Goal: Transaction & Acquisition: Obtain resource

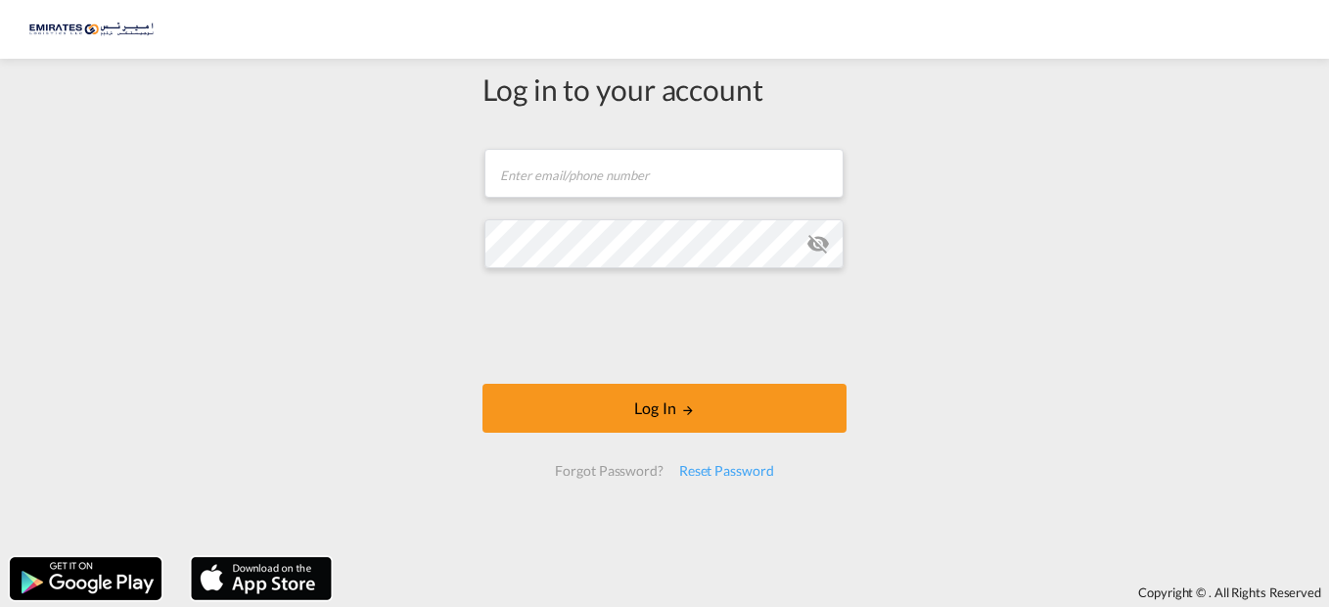
type input "[EMAIL_ADDRESS][DOMAIN_NAME]"
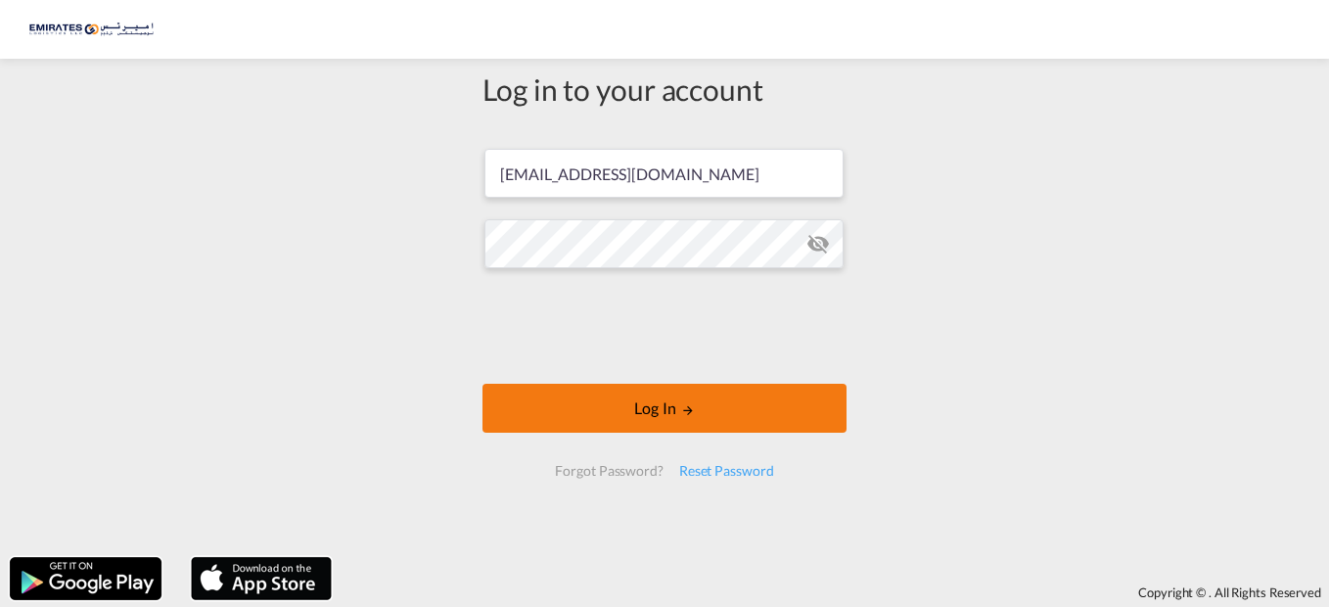
click at [681, 413] on md-icon "LOGIN" at bounding box center [688, 410] width 14 height 14
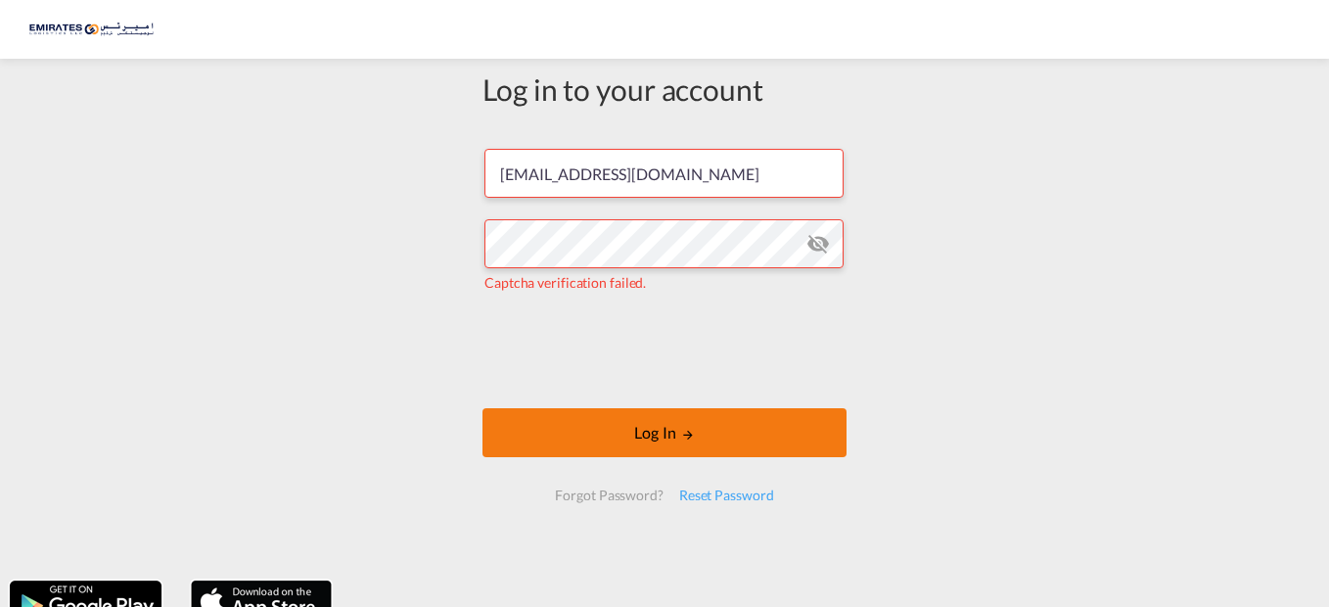
click at [683, 442] on button "Log In" at bounding box center [664, 432] width 364 height 49
click at [651, 434] on button "Log In" at bounding box center [664, 432] width 364 height 49
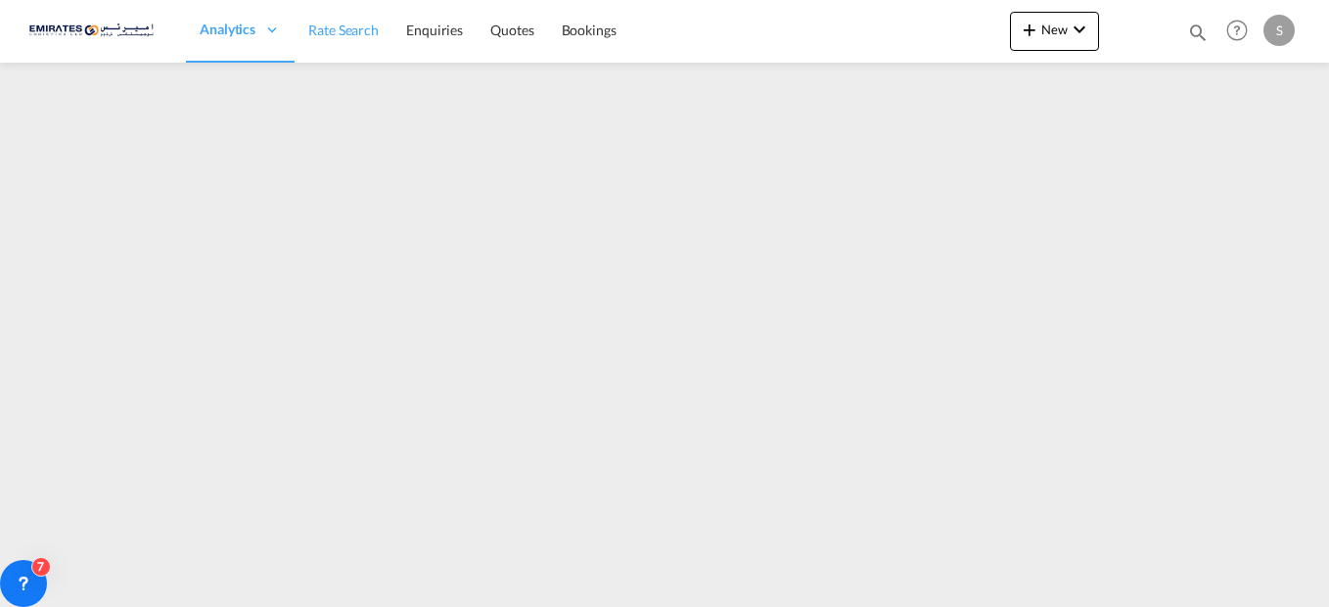
click at [342, 33] on span "Rate Search" at bounding box center [343, 30] width 70 height 17
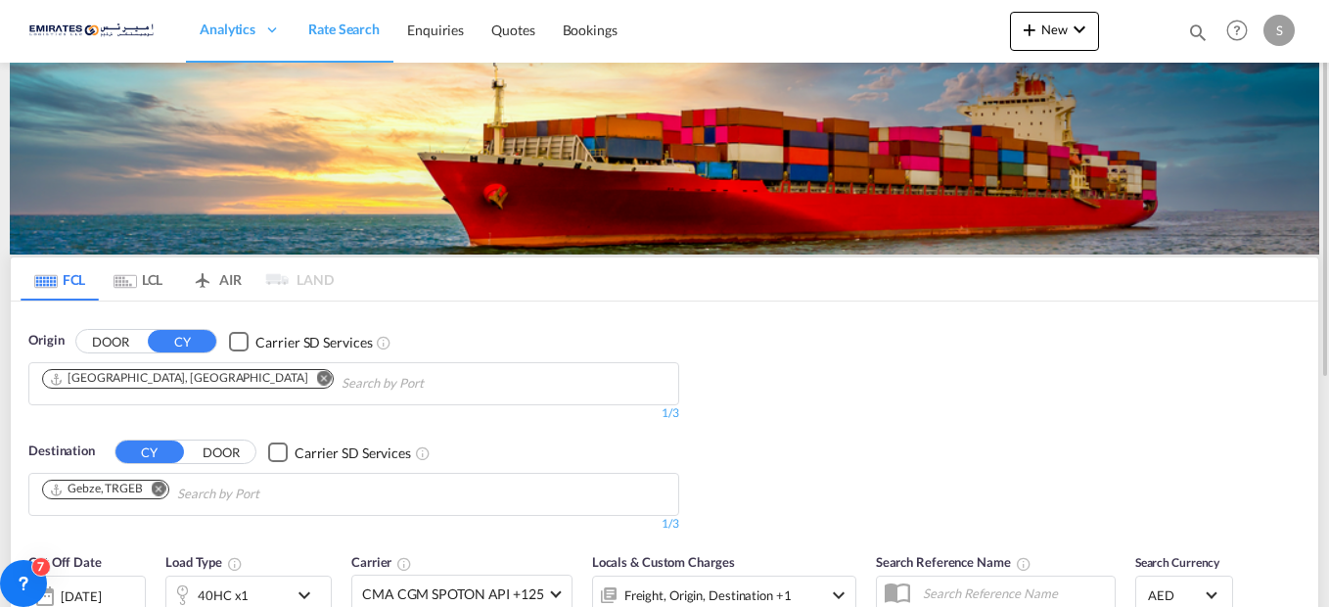
click at [163, 482] on md-icon "Remove" at bounding box center [159, 488] width 15 height 15
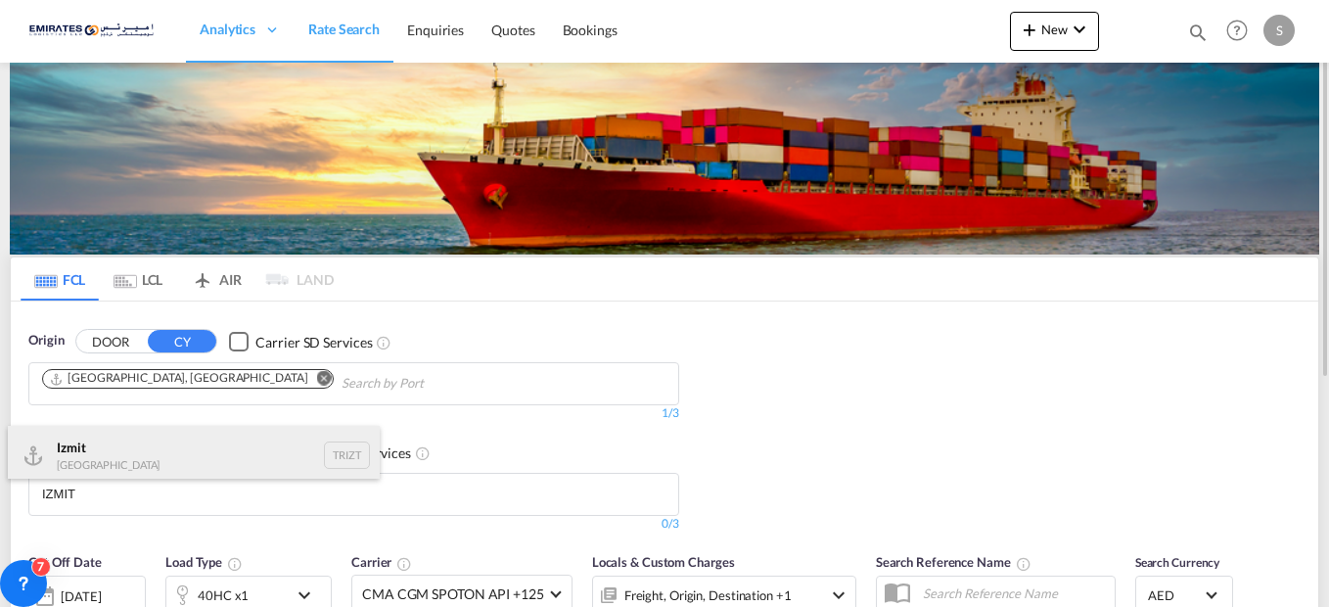
type input "IZMIT"
click at [117, 452] on div "Izmit [GEOGRAPHIC_DATA] TRIZT" at bounding box center [194, 455] width 372 height 59
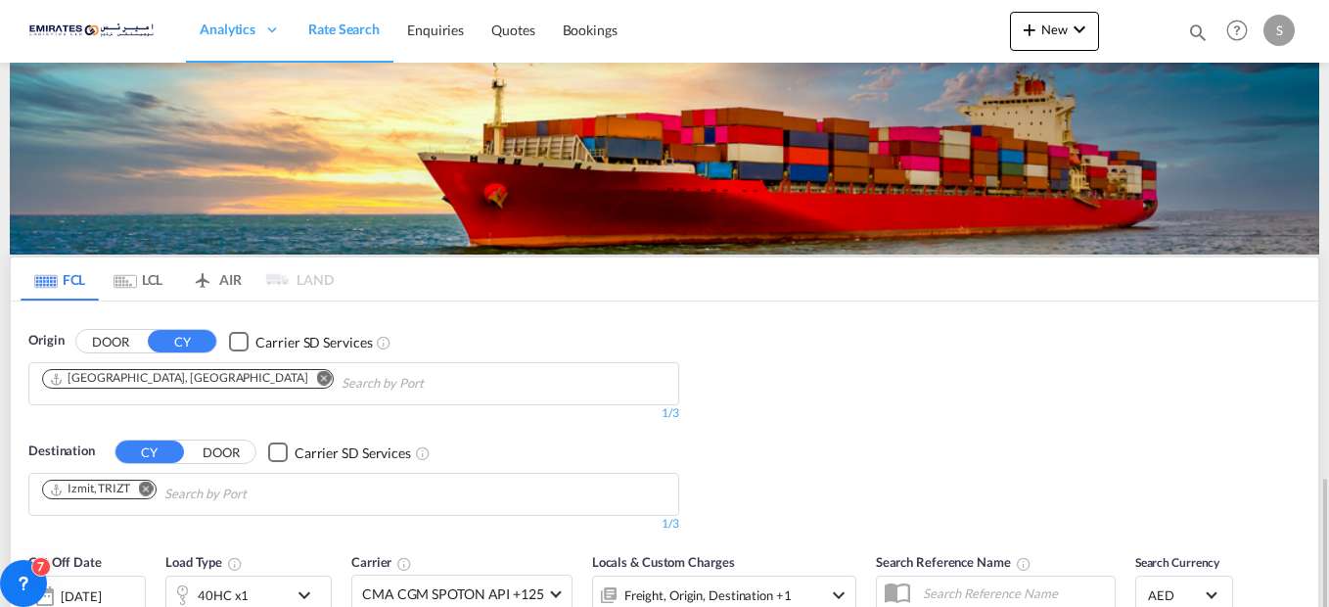
scroll to position [294, 0]
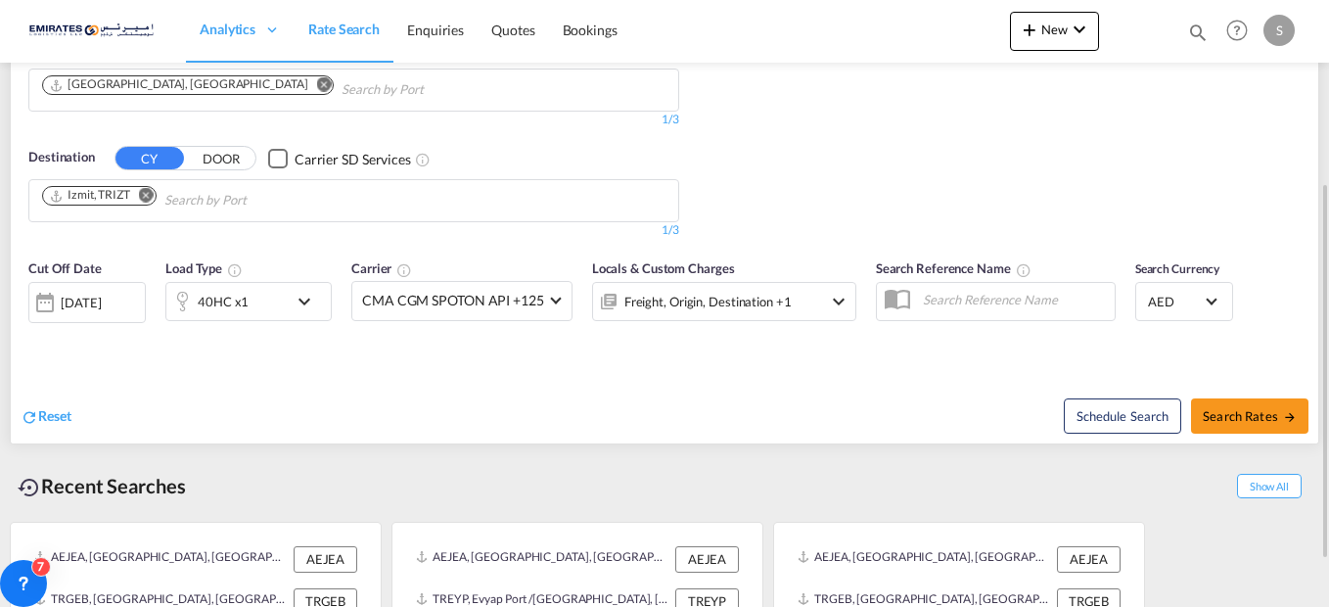
click at [300, 294] on md-icon "icon-chevron-down" at bounding box center [309, 301] width 33 height 23
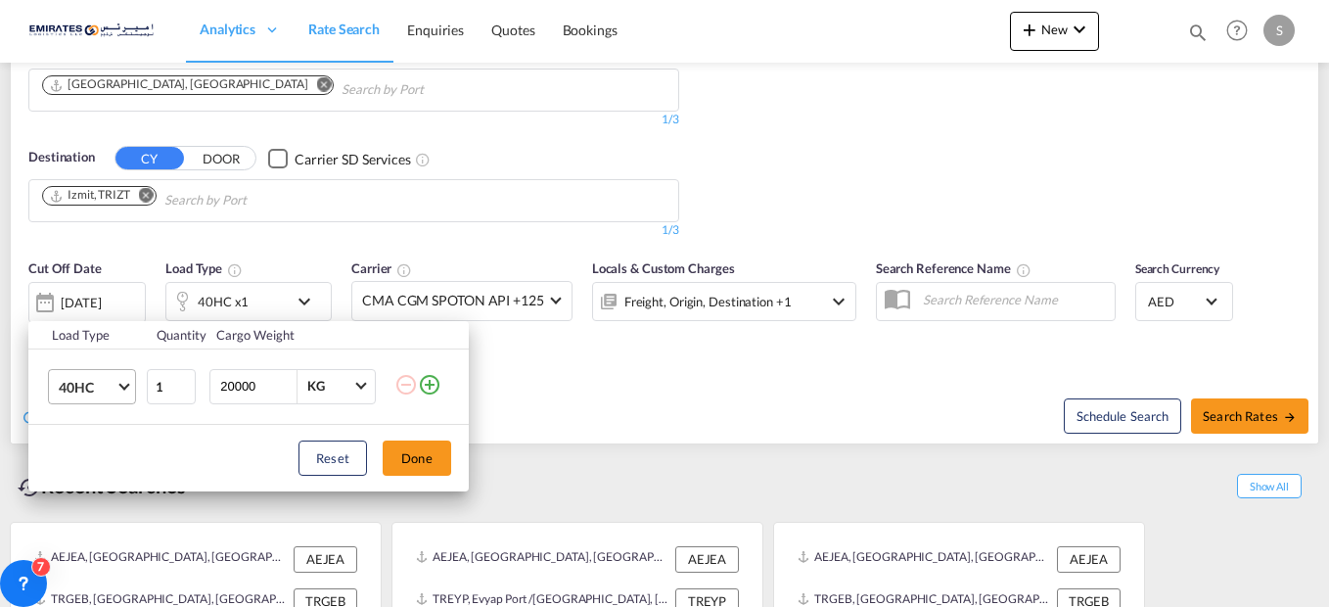
click at [129, 391] on md-select-value "40HC" at bounding box center [96, 386] width 78 height 33
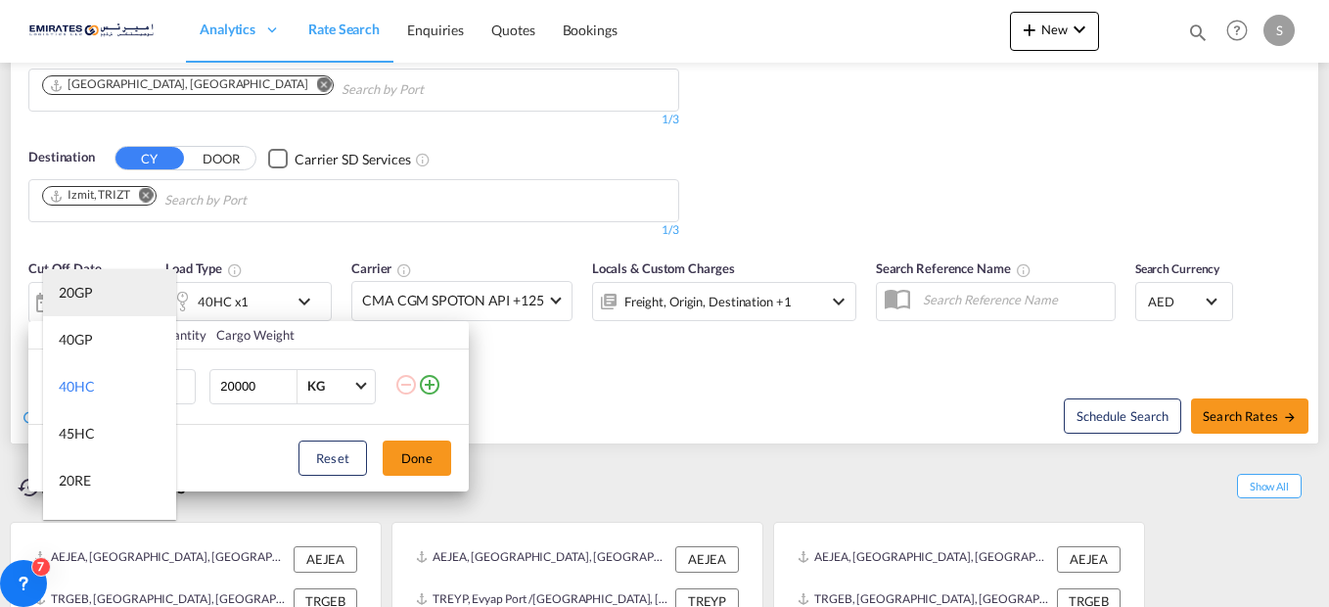
click at [83, 293] on div "20GP" at bounding box center [76, 293] width 34 height 20
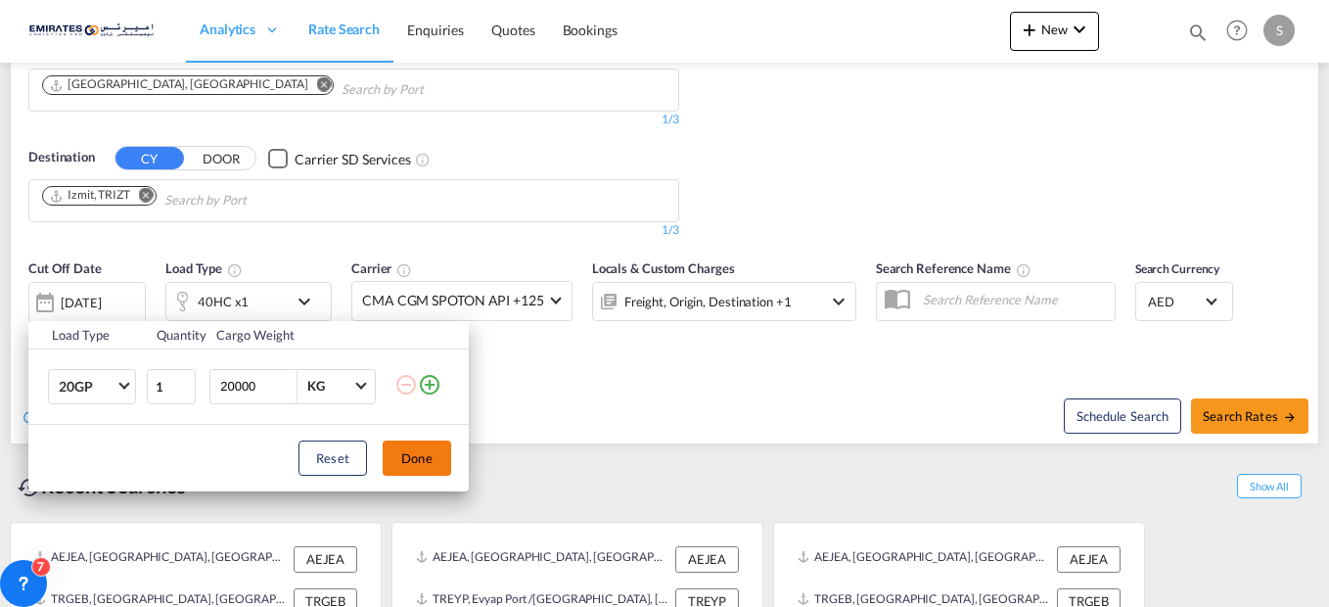
click at [434, 465] on button "Done" at bounding box center [417, 457] width 69 height 35
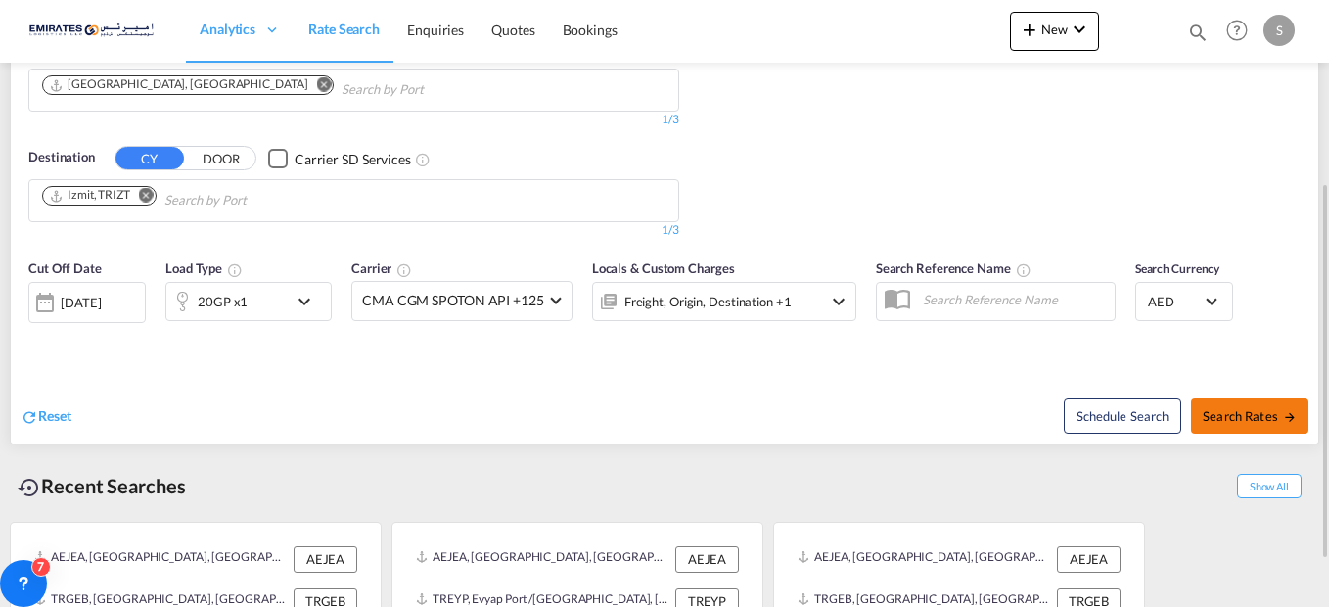
click at [1255, 433] on button "Search Rates" at bounding box center [1249, 415] width 117 height 35
type input "AEJEA to TRIZT / [DATE]"
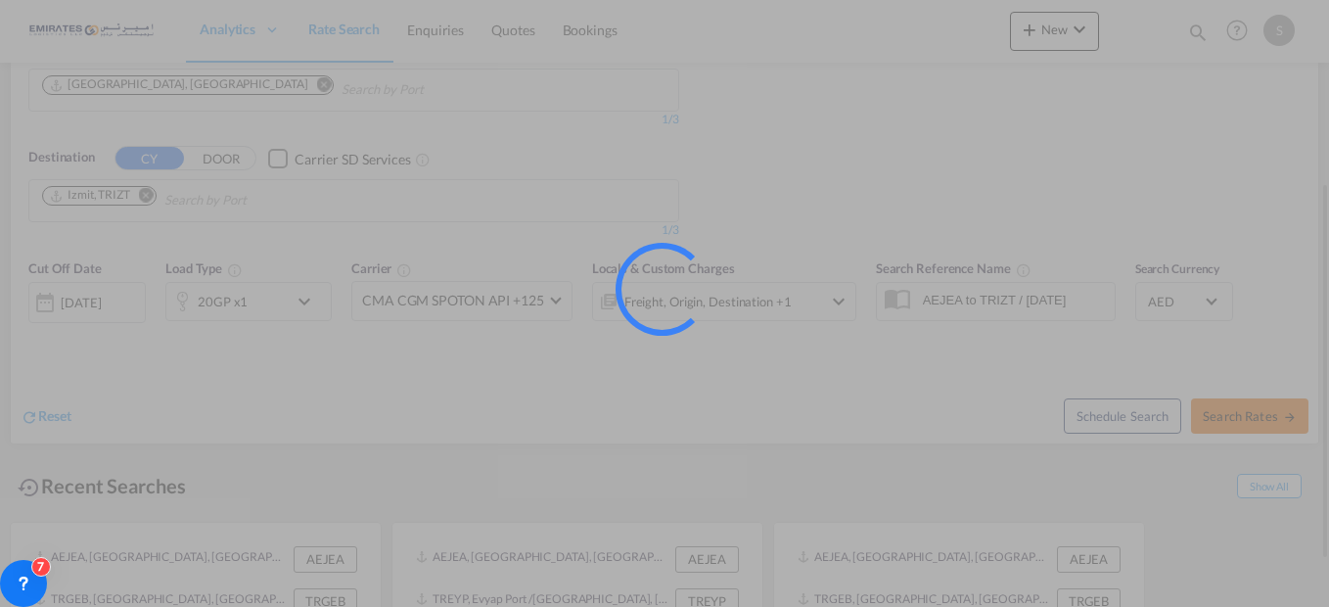
click at [1259, 417] on div at bounding box center [664, 303] width 1329 height 607
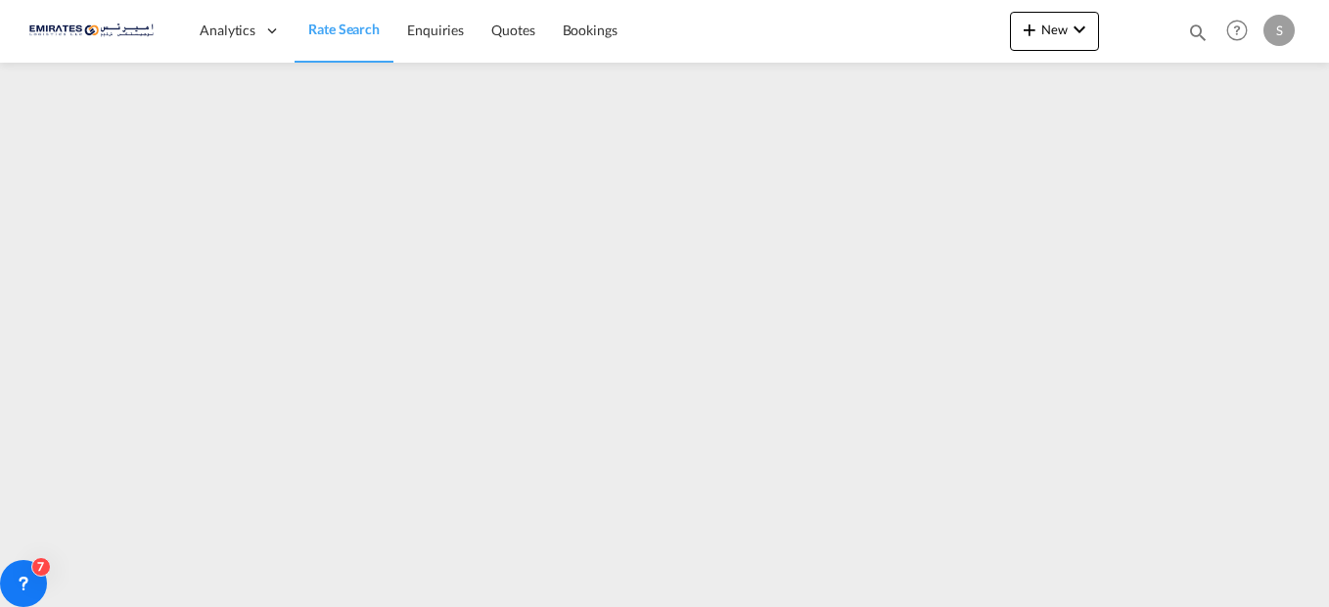
click at [351, 31] on span "Rate Search" at bounding box center [343, 29] width 71 height 17
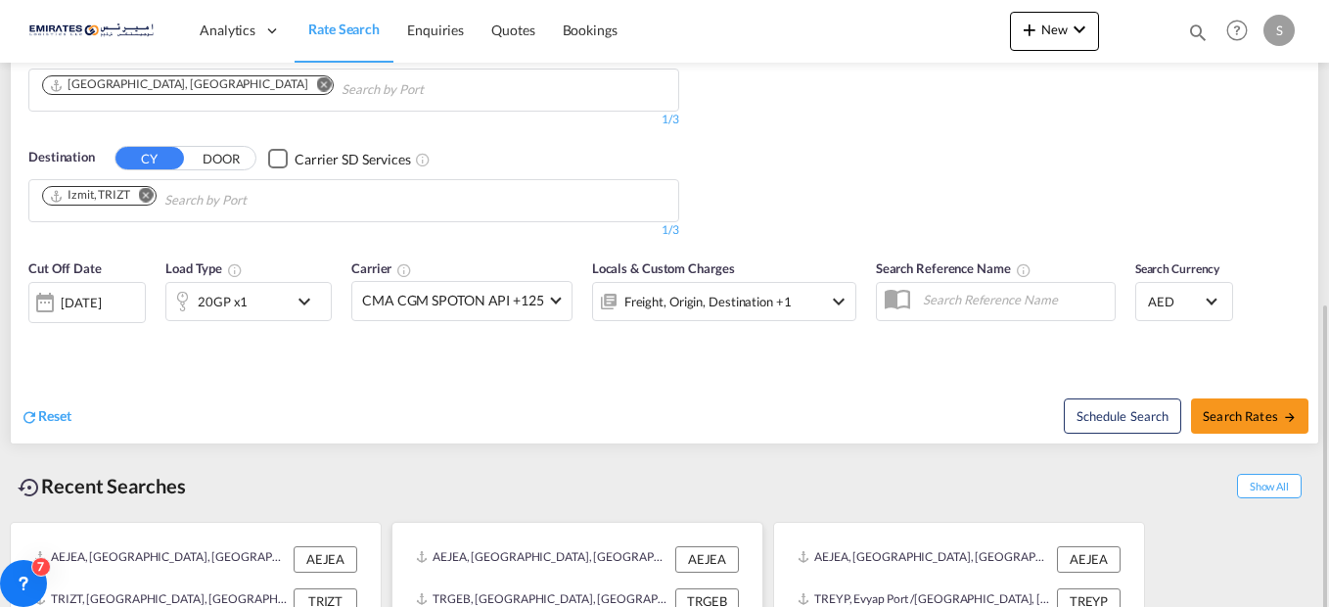
scroll to position [368, 0]
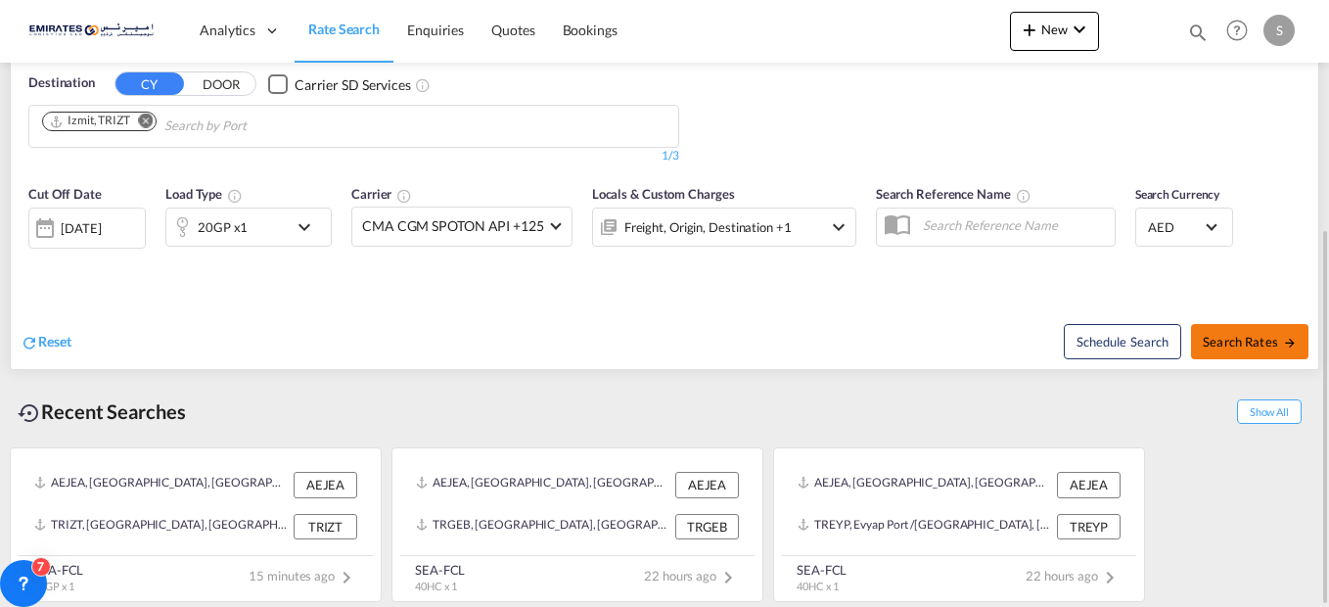
click at [1228, 345] on span "Search Rates" at bounding box center [1250, 342] width 94 height 16
type input "AEJEA to TRIZT / [DATE]"
